Goal: Navigation & Orientation: Find specific page/section

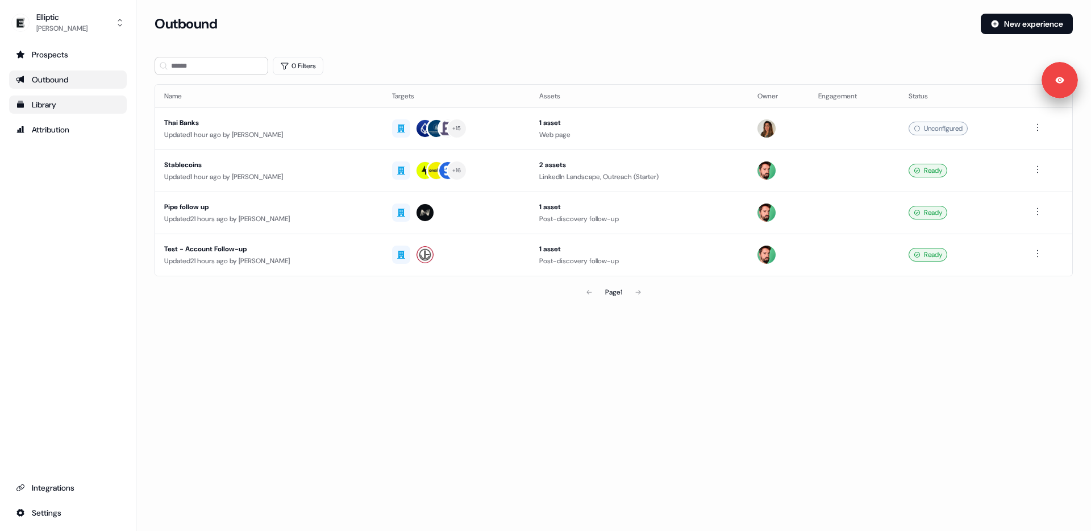
click at [59, 107] on div "Library" at bounding box center [68, 104] width 104 height 11
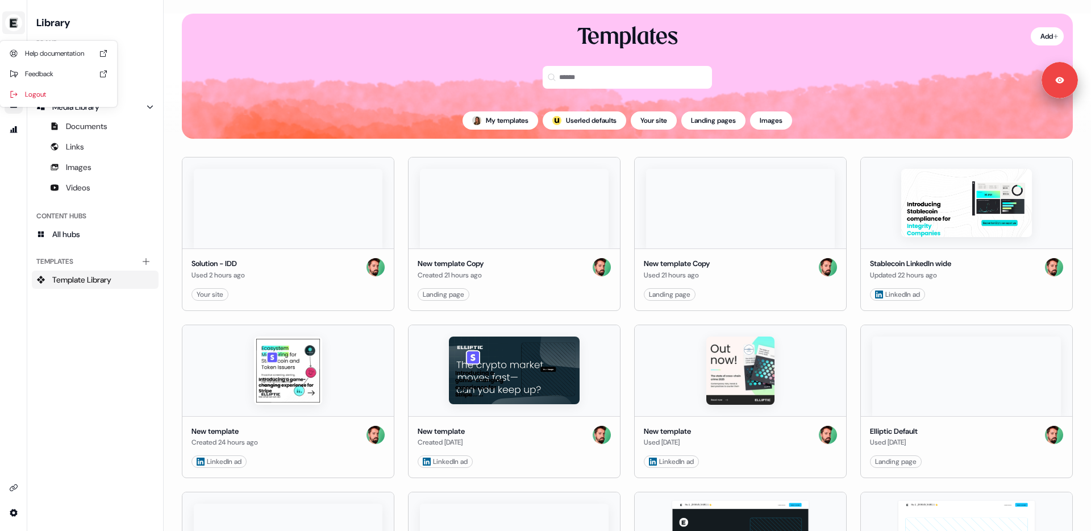
click at [17, 14] on div "side nav menu" at bounding box center [14, 23] width 18 height 18
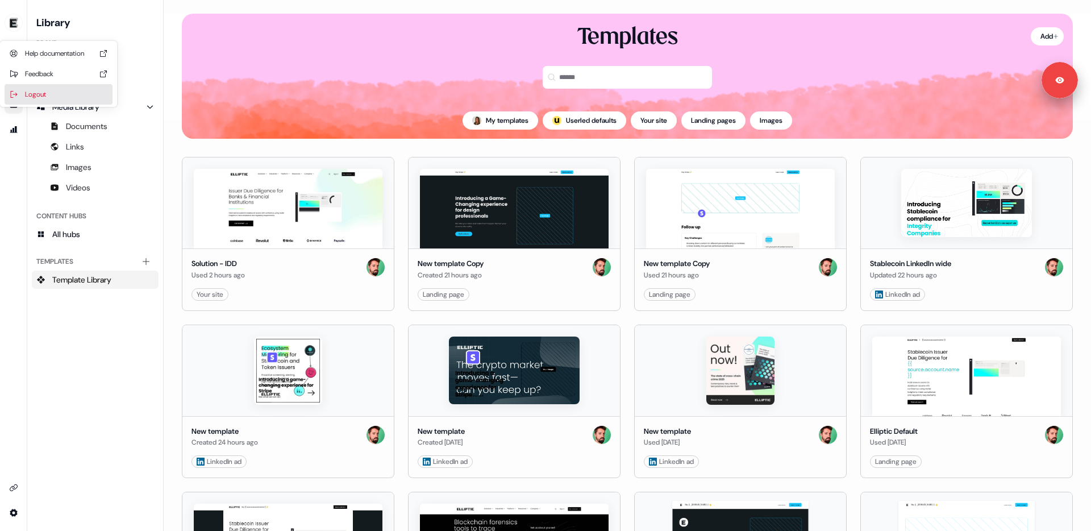
click at [31, 97] on div "Logout" at bounding box center [59, 94] width 108 height 20
